Goal: Information Seeking & Learning: Learn about a topic

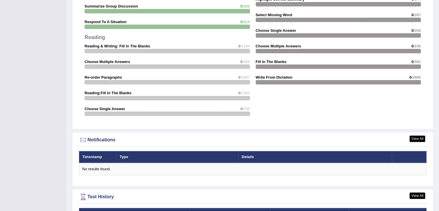
scroll to position [622, 0]
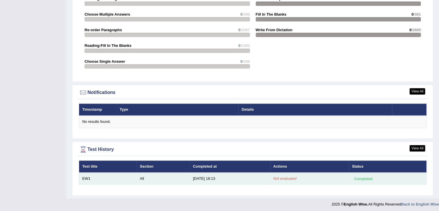
click at [211, 175] on td "[DATE] 18:13" at bounding box center [230, 178] width 80 height 12
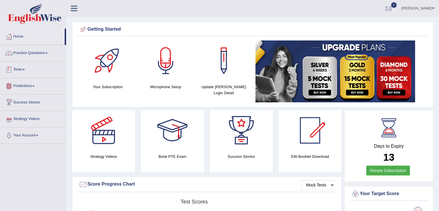
click at [23, 70] on link "Tests" at bounding box center [33, 68] width 66 height 14
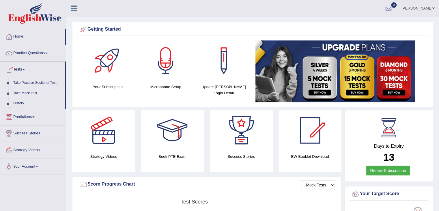
click at [27, 91] on link "Take Mock Test" at bounding box center [38, 93] width 54 height 10
